Goal: Task Accomplishment & Management: Use online tool/utility

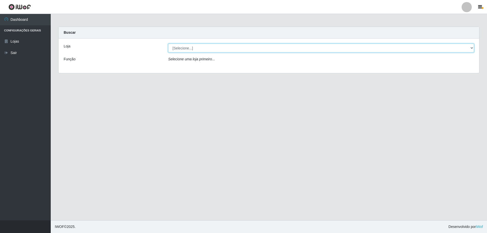
click at [194, 47] on select "[Selecione...] Extraplus - [GEOGRAPHIC_DATA] 03 - [GEOGRAPHIC_DATA]" at bounding box center [321, 48] width 306 height 9
select select "468"
click at [168, 44] on select "[Selecione...] Extraplus - [GEOGRAPHIC_DATA] 03 - [GEOGRAPHIC_DATA]" at bounding box center [321, 48] width 306 height 9
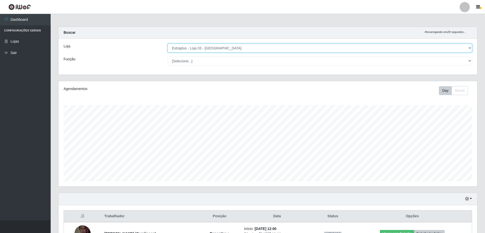
scroll to position [105, 419]
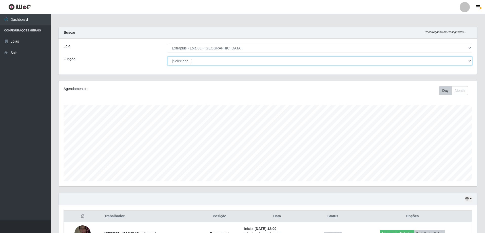
click at [189, 61] on select "[Selecione...] Repositor Repositor + Repositor ++" at bounding box center [320, 61] width 305 height 9
select select "24"
click at [168, 57] on select "[Selecione...] Repositor Repositor + Repositor ++" at bounding box center [320, 61] width 305 height 9
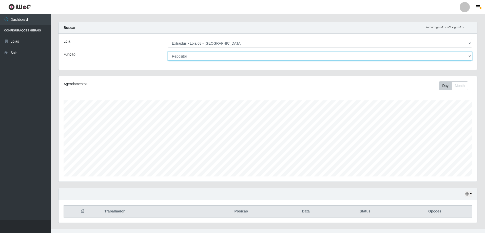
scroll to position [0, 0]
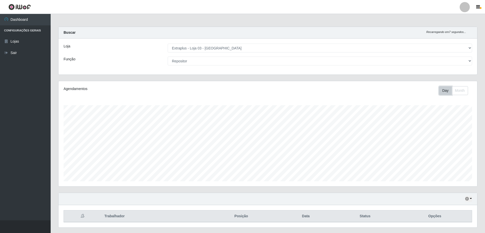
click at [449, 88] on button "Day" at bounding box center [445, 90] width 13 height 9
click at [445, 92] on button "Day" at bounding box center [445, 90] width 13 height 9
click at [469, 61] on select "[Selecione...] Repositor Repositor + Repositor ++" at bounding box center [320, 61] width 305 height 9
click at [136, 58] on div "Função" at bounding box center [112, 61] width 104 height 9
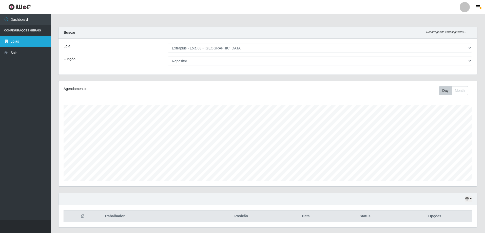
click at [26, 41] on link "Lojas" at bounding box center [25, 41] width 51 height 11
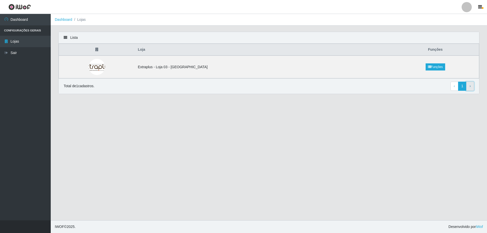
click at [469, 86] on span "›" at bounding box center [469, 86] width 1 height 4
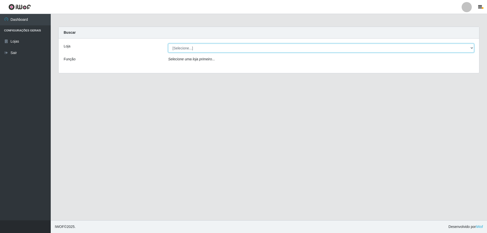
click at [187, 46] on select "[Selecione...] Extraplus - Loja 03 - Praia da Costa" at bounding box center [321, 48] width 306 height 9
select select "468"
click at [168, 44] on select "[Selecione...] Extraplus - Loja 03 - Praia da Costa" at bounding box center [321, 48] width 306 height 9
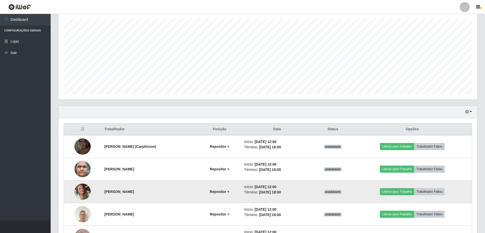
scroll to position [126, 0]
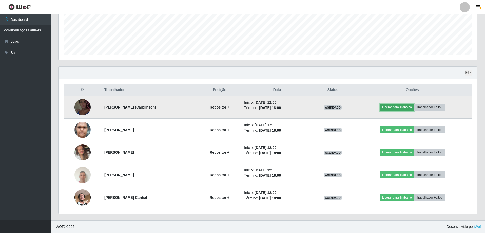
click at [401, 108] on button "Liberar para Trabalho" at bounding box center [397, 107] width 34 height 7
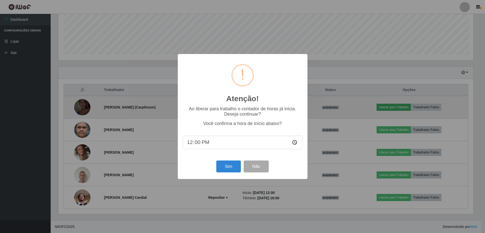
scroll to position [105, 416]
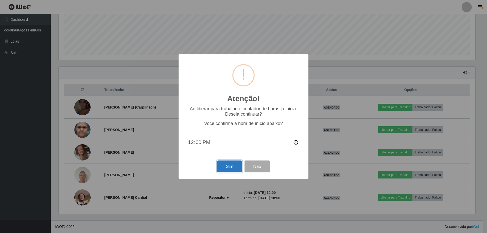
click at [227, 165] on button "Sim" at bounding box center [229, 166] width 25 height 12
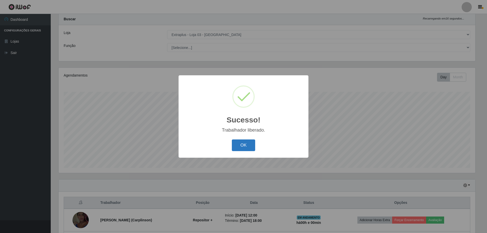
click at [244, 147] on button "OK" at bounding box center [244, 145] width 24 height 12
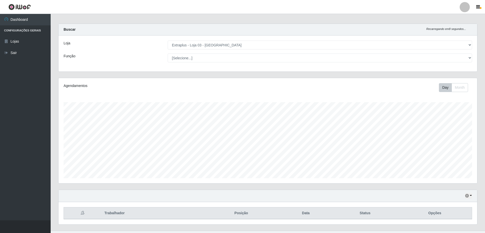
scroll to position [0, 0]
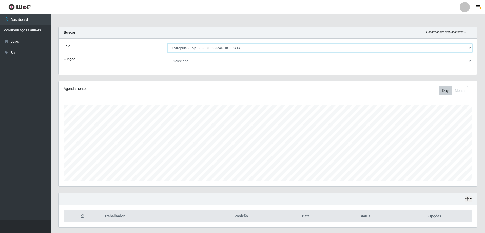
click at [236, 46] on select "[Selecione...] Extraplus - Loja 03 - Praia da Costa" at bounding box center [320, 48] width 305 height 9
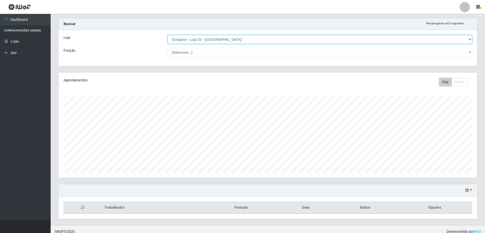
scroll to position [13, 0]
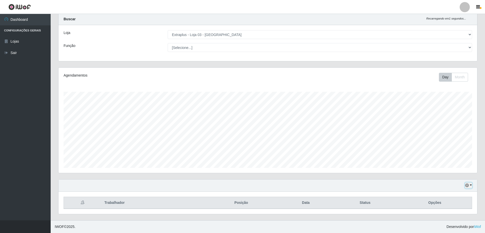
click at [471, 185] on button "button" at bounding box center [468, 185] width 7 height 6
click at [395, 183] on div "Hoje 1 dia 3 dias 1 Semana Não encerrados" at bounding box center [268, 185] width 419 height 12
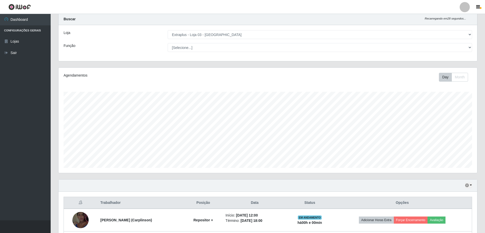
scroll to position [115, 0]
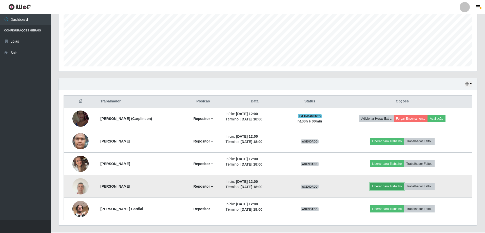
click at [391, 185] on button "Liberar para Trabalho" at bounding box center [387, 186] width 34 height 7
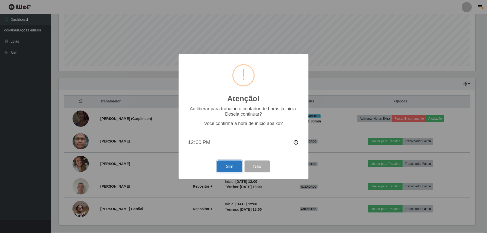
click at [229, 166] on button "Sim" at bounding box center [229, 166] width 25 height 12
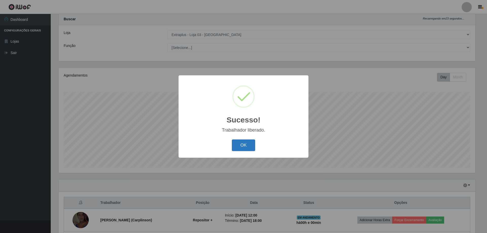
click at [245, 144] on button "OK" at bounding box center [244, 145] width 24 height 12
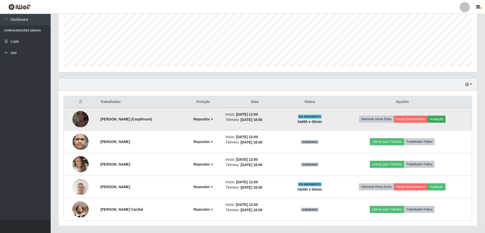
scroll to position [115, 0]
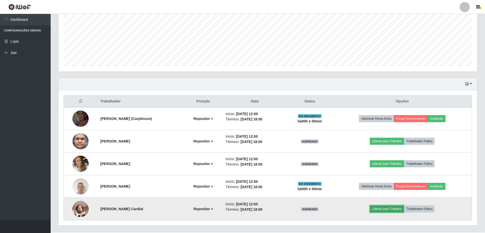
click at [389, 209] on button "Liberar para Trabalho" at bounding box center [387, 208] width 34 height 7
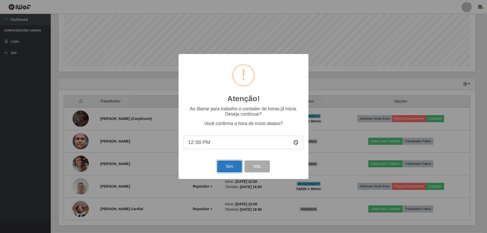
click at [225, 168] on button "Sim" at bounding box center [229, 166] width 25 height 12
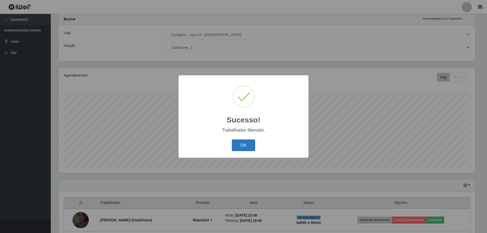
click at [237, 146] on button "OK" at bounding box center [244, 145] width 24 height 12
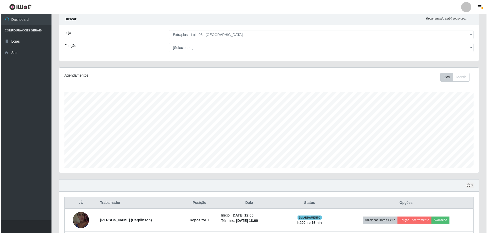
scroll to position [126, 0]
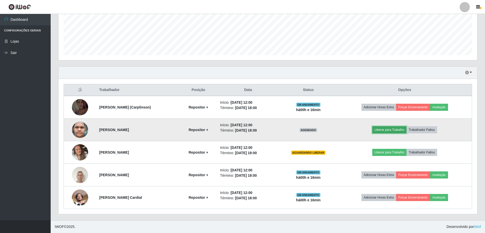
click at [393, 130] on button "Liberar para Trabalho" at bounding box center [390, 129] width 34 height 7
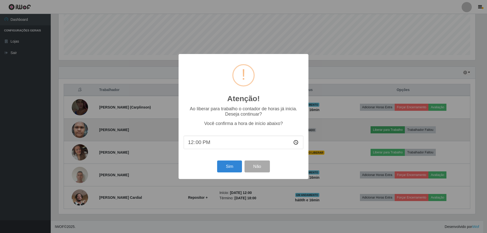
scroll to position [105, 416]
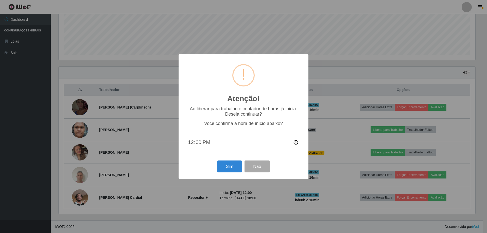
click at [203, 144] on input "12:00" at bounding box center [244, 142] width 120 height 13
drag, startPoint x: 210, startPoint y: 143, endPoint x: 195, endPoint y: 141, distance: 15.8
click at [210, 143] on input "12:00" at bounding box center [244, 142] width 120 height 13
click at [193, 143] on input "12:00" at bounding box center [244, 142] width 120 height 13
click at [198, 142] on input "12:00" at bounding box center [244, 142] width 120 height 13
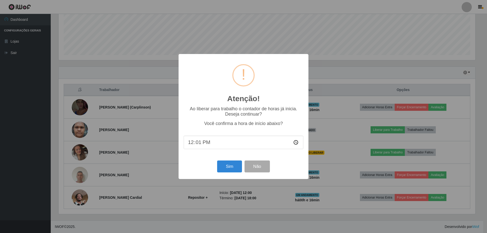
type input "12:16"
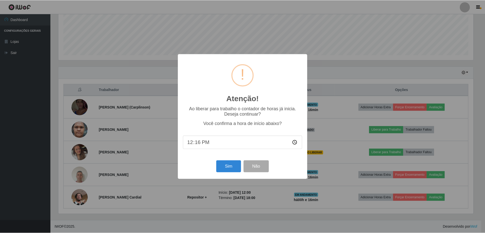
scroll to position [13, 0]
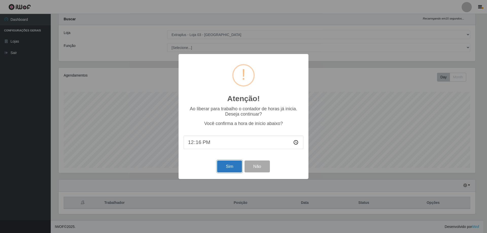
click at [226, 168] on button "Sim" at bounding box center [229, 166] width 25 height 12
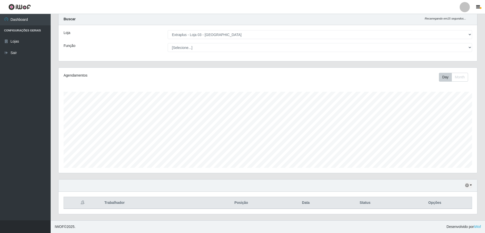
scroll to position [105, 416]
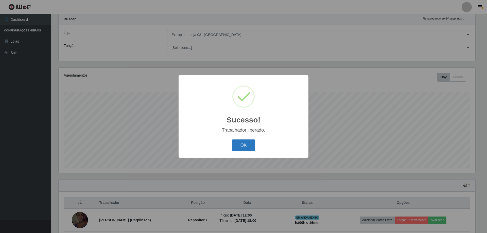
click at [243, 144] on button "OK" at bounding box center [244, 145] width 24 height 12
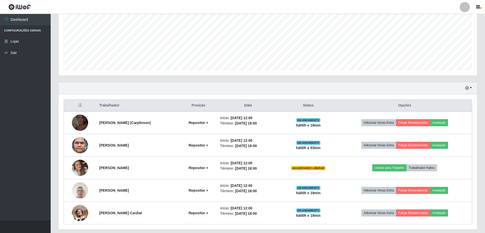
scroll to position [115, 0]
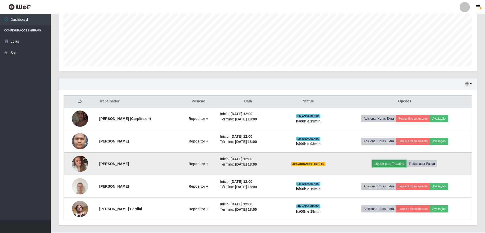
click at [393, 165] on button "Liberar para Trabalho" at bounding box center [390, 163] width 34 height 7
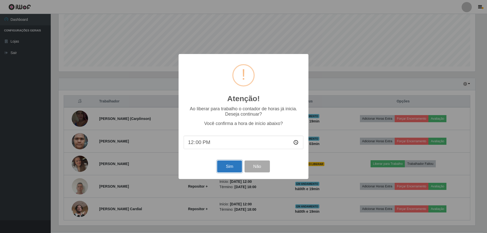
click at [233, 168] on button "Sim" at bounding box center [229, 166] width 25 height 12
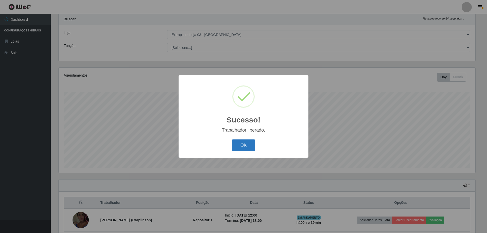
click at [245, 147] on button "OK" at bounding box center [244, 145] width 24 height 12
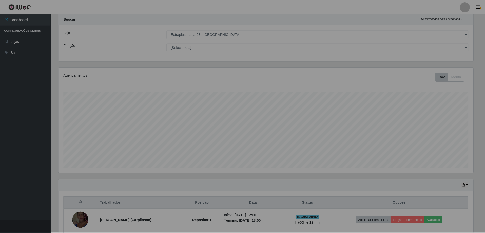
scroll to position [105, 419]
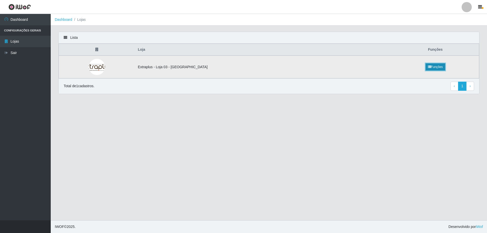
click at [428, 66] on icon at bounding box center [429, 66] width 3 height 3
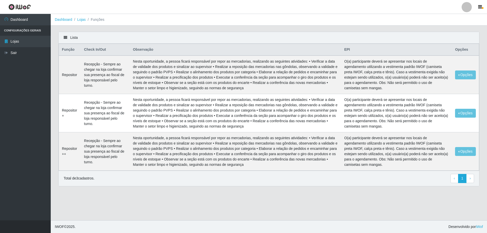
click at [196, 192] on div "Lista Função Check In/Out Observação EPI Opções Repositor Recepção - Sempre ao …" at bounding box center [268, 112] width 428 height 161
click at [12, 42] on link "Lojas" at bounding box center [25, 41] width 51 height 11
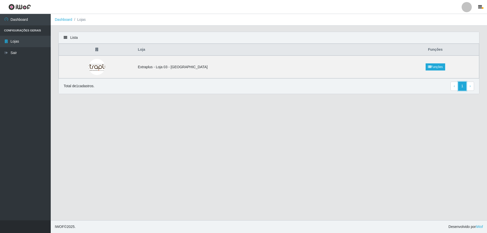
click at [461, 87] on link "1" at bounding box center [462, 86] width 9 height 9
click at [430, 67] on link "Funções" at bounding box center [435, 66] width 20 height 7
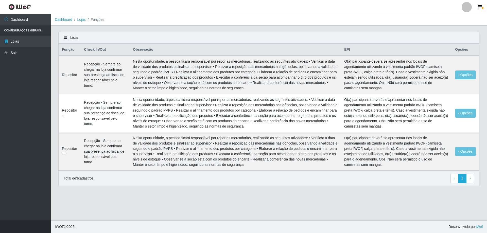
click at [97, 47] on th "Check In/Out" at bounding box center [105, 50] width 49 height 12
click at [482, 7] on button "button" at bounding box center [480, 7] width 13 height 7
